Goal: Information Seeking & Learning: Find specific fact

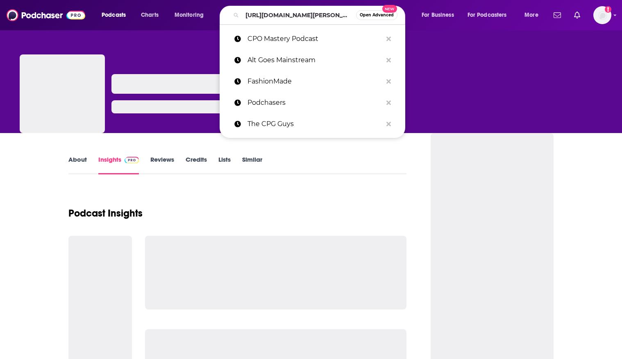
scroll to position [0, 240]
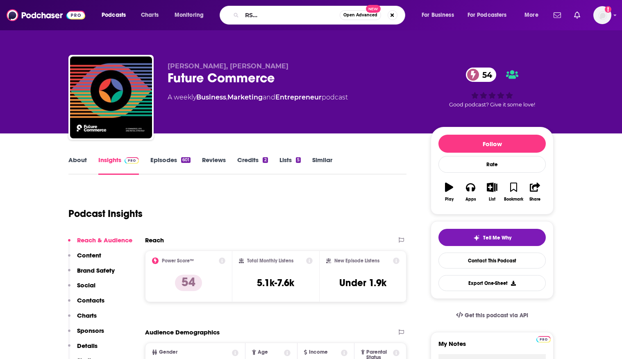
type input "[URL][DOMAIN_NAME][PERSON_NAME][PERSON_NAME]"
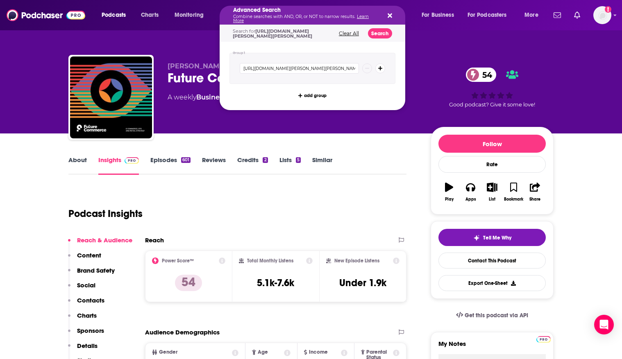
click at [394, 12] on div "Advanced Search Combine searches with AND, OR, or NOT to narrow results. Learn …" at bounding box center [313, 15] width 186 height 19
click at [390, 15] on icon "Search podcasts, credits, & more..." at bounding box center [390, 16] width 5 height 5
click at [310, 13] on h5 "Advanced Search" at bounding box center [305, 10] width 145 height 6
click at [393, 14] on div "Advanced Search Combine searches with AND, OR, or NOT to narrow results. Learn …" at bounding box center [313, 15] width 186 height 19
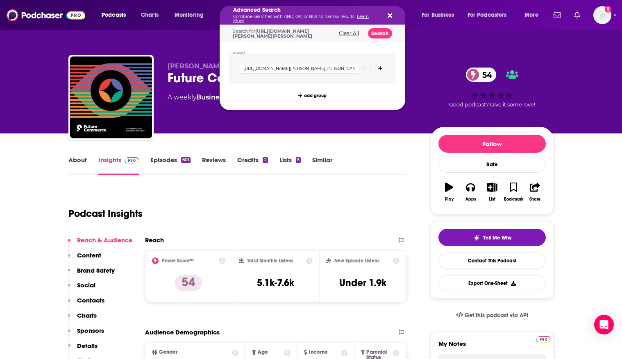
click at [391, 14] on icon "Search podcasts, credits, & more..." at bounding box center [390, 16] width 5 height 5
click at [352, 36] on button "Clear All" at bounding box center [348, 34] width 25 height 6
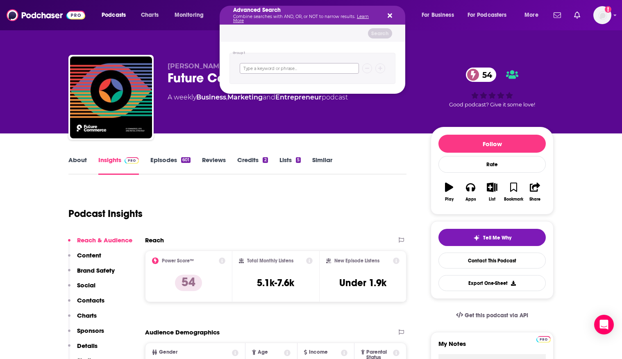
click at [258, 70] on input "Search podcasts, credits, & more..." at bounding box center [299, 68] width 119 height 11
click at [261, 43] on div "Group 1" at bounding box center [313, 68] width 186 height 52
click at [261, 37] on div "Search" at bounding box center [313, 33] width 186 height 17
click at [393, 15] on div "Advanced Search Combine searches with AND, OR, or NOT to narrow results. Learn …" at bounding box center [313, 15] width 186 height 19
click at [390, 15] on icon "Search podcasts, credits, & more..." at bounding box center [390, 16] width 5 height 5
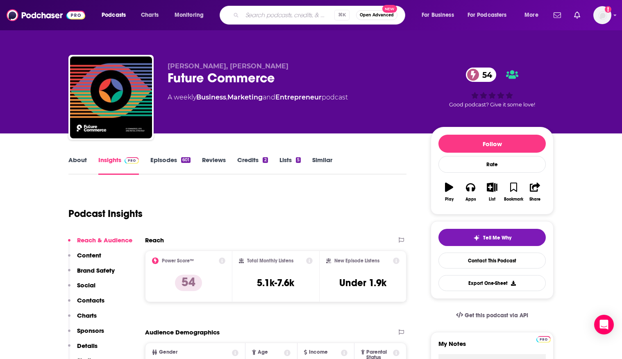
click at [293, 18] on input "Search podcasts, credits, & more..." at bounding box center [288, 15] width 92 height 13
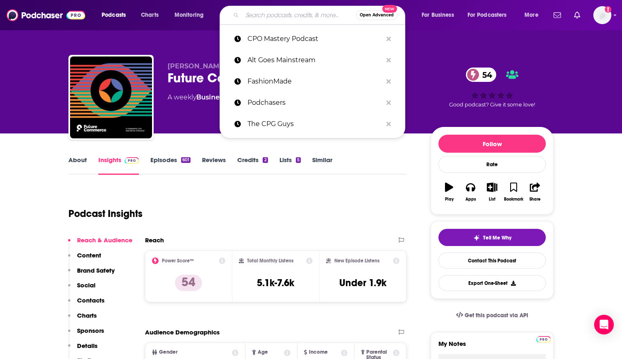
paste input "The Six Five with [PERSON_NAME] and [PERSON_NAME]"
type input "The Six Five with [PERSON_NAME] and [PERSON_NAME]"
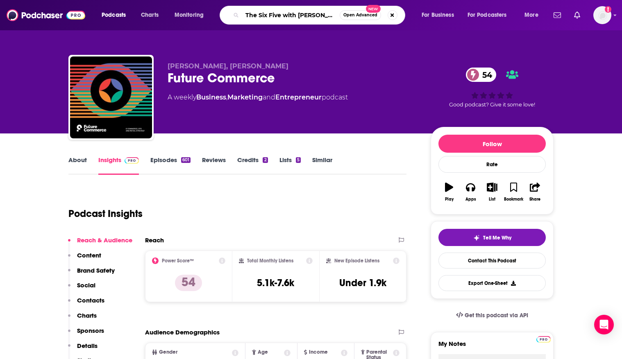
scroll to position [0, 79]
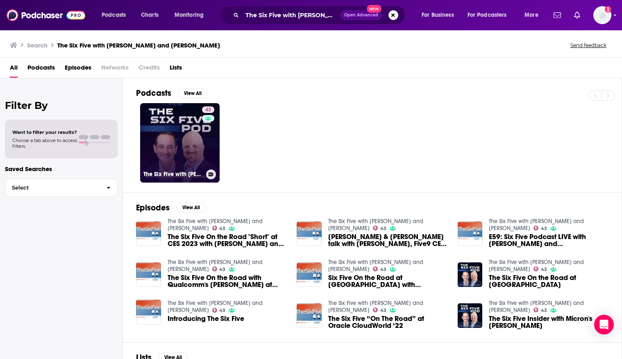
click at [167, 147] on link "43 The Six Five with [PERSON_NAME] and [PERSON_NAME]" at bounding box center [179, 142] width 79 height 79
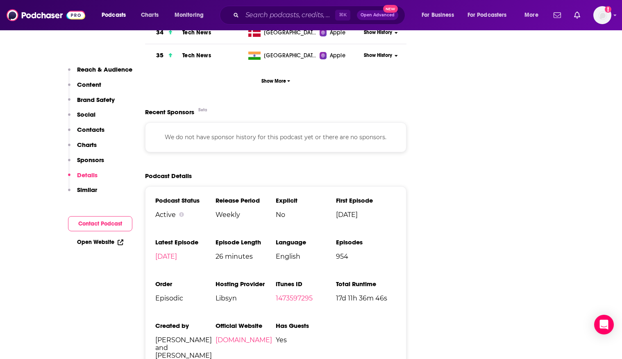
scroll to position [1162, 0]
